Goal: Task Accomplishment & Management: Manage account settings

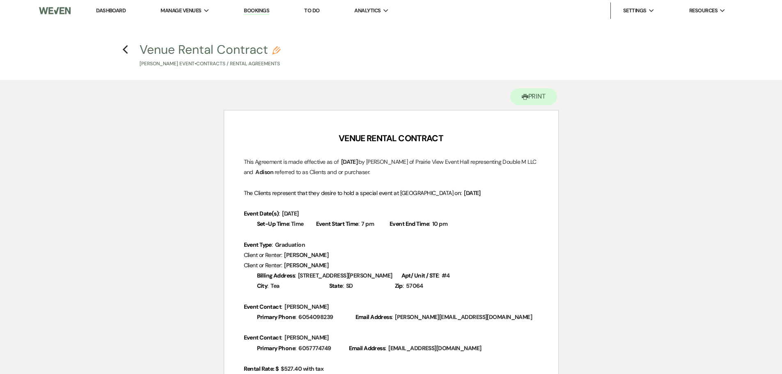
click at [106, 7] on link "Dashboard" at bounding box center [111, 10] width 30 height 7
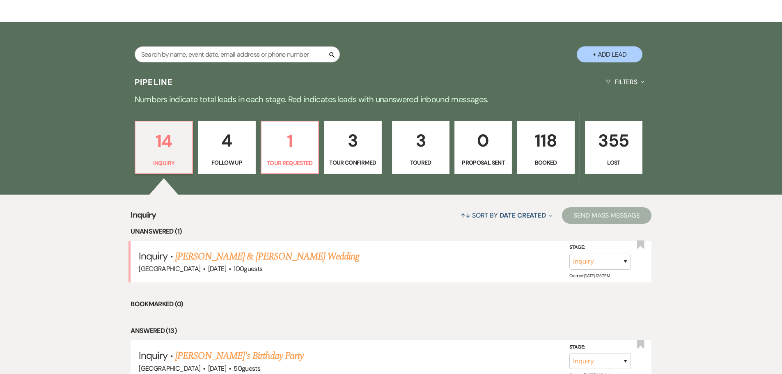
scroll to position [164, 0]
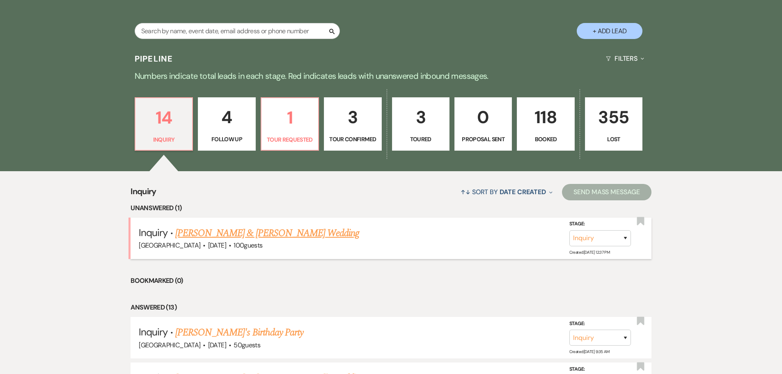
click at [289, 234] on link "[PERSON_NAME] & [PERSON_NAME] Wedding" at bounding box center [267, 233] width 184 height 15
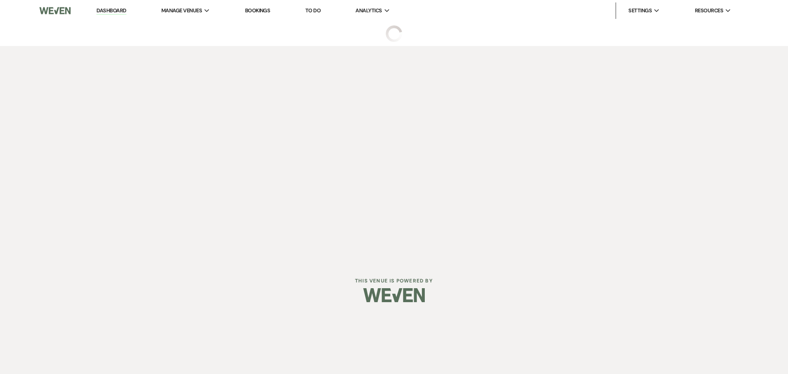
select select "5"
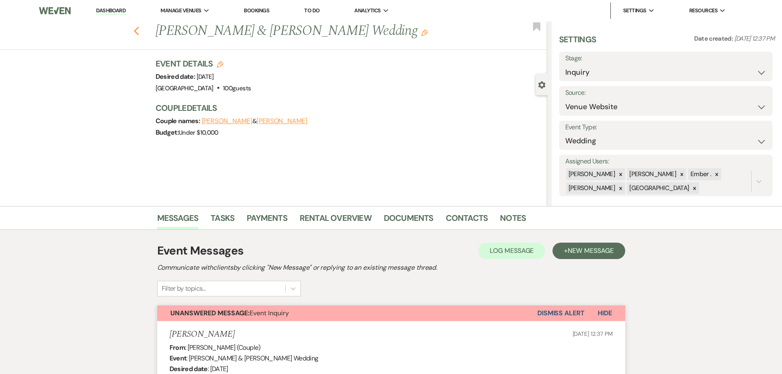
click at [139, 34] on use "button" at bounding box center [135, 31] width 5 height 9
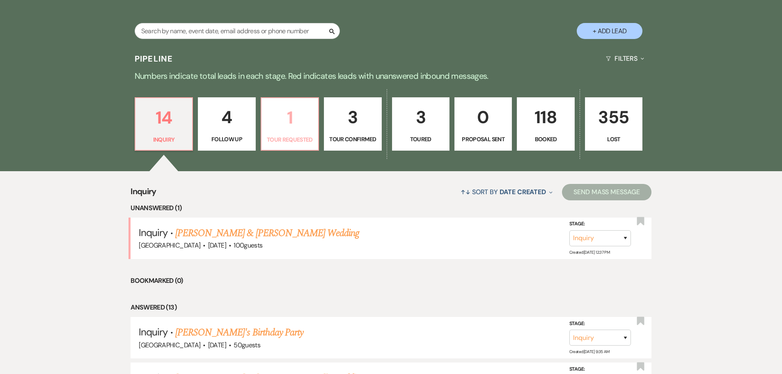
click at [293, 126] on p "1" at bounding box center [290, 118] width 47 height 28
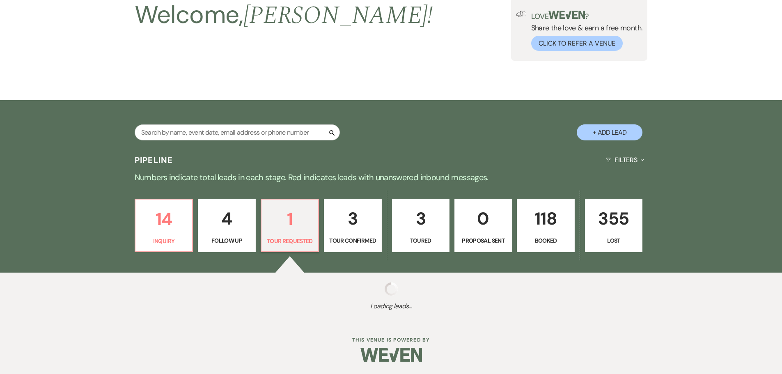
scroll to position [164, 0]
select select "2"
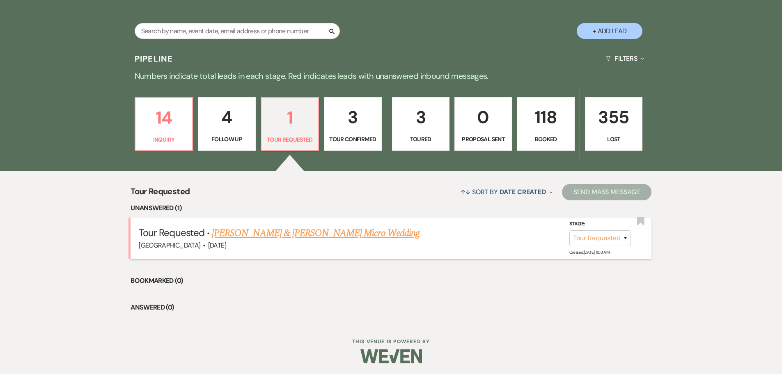
click at [299, 238] on link "[PERSON_NAME] & [PERSON_NAME] Micro Wedding" at bounding box center [316, 233] width 208 height 15
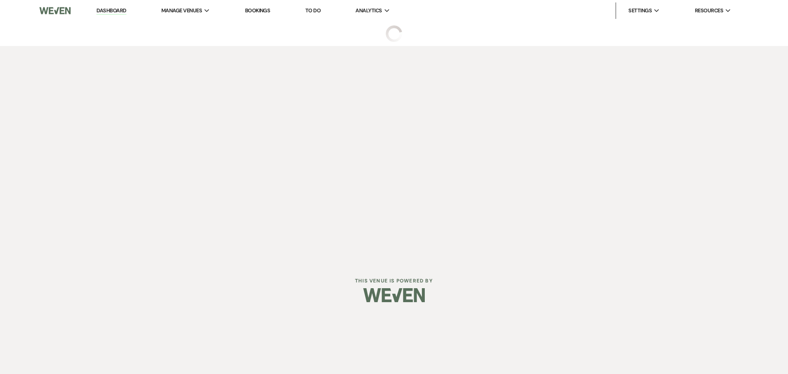
select select "2"
select select "5"
select select "16"
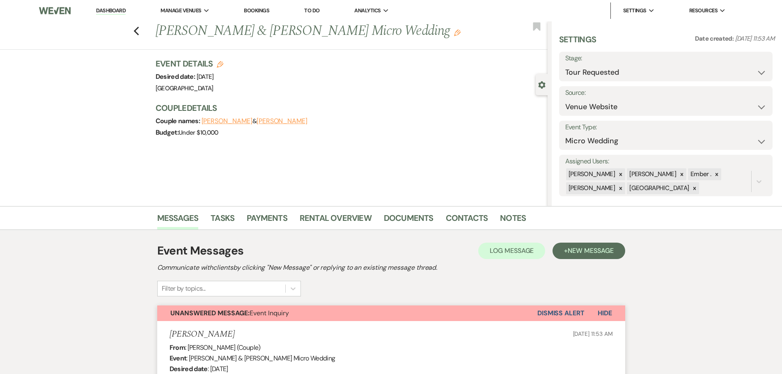
click at [134, 23] on div "Previous [PERSON_NAME] & [PERSON_NAME] Micro Wedding Edit Bookmark" at bounding box center [272, 35] width 552 height 28
click at [138, 33] on icon "Previous" at bounding box center [136, 31] width 6 height 10
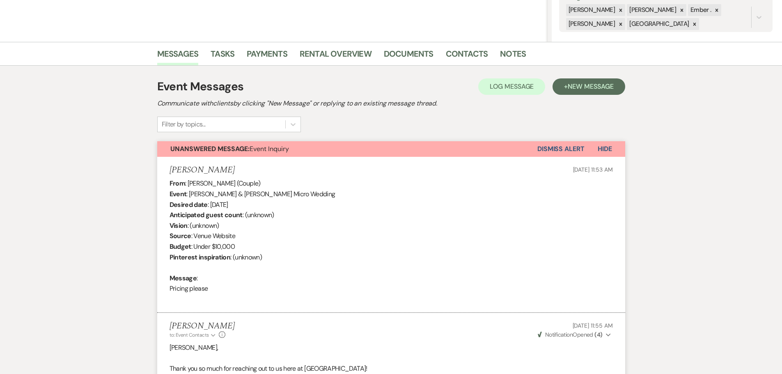
select select "2"
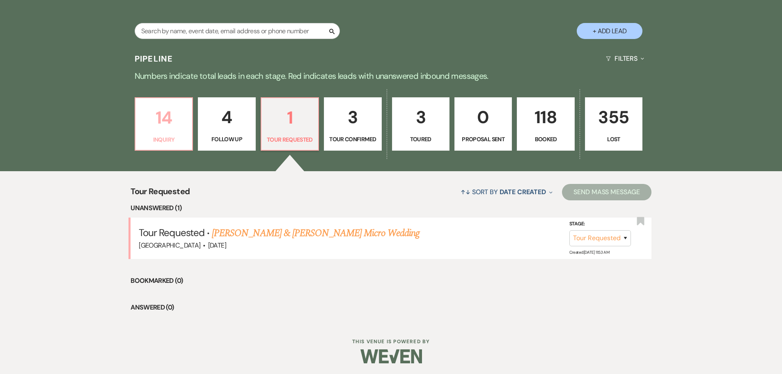
scroll to position [0, 0]
